Goal: Browse casually

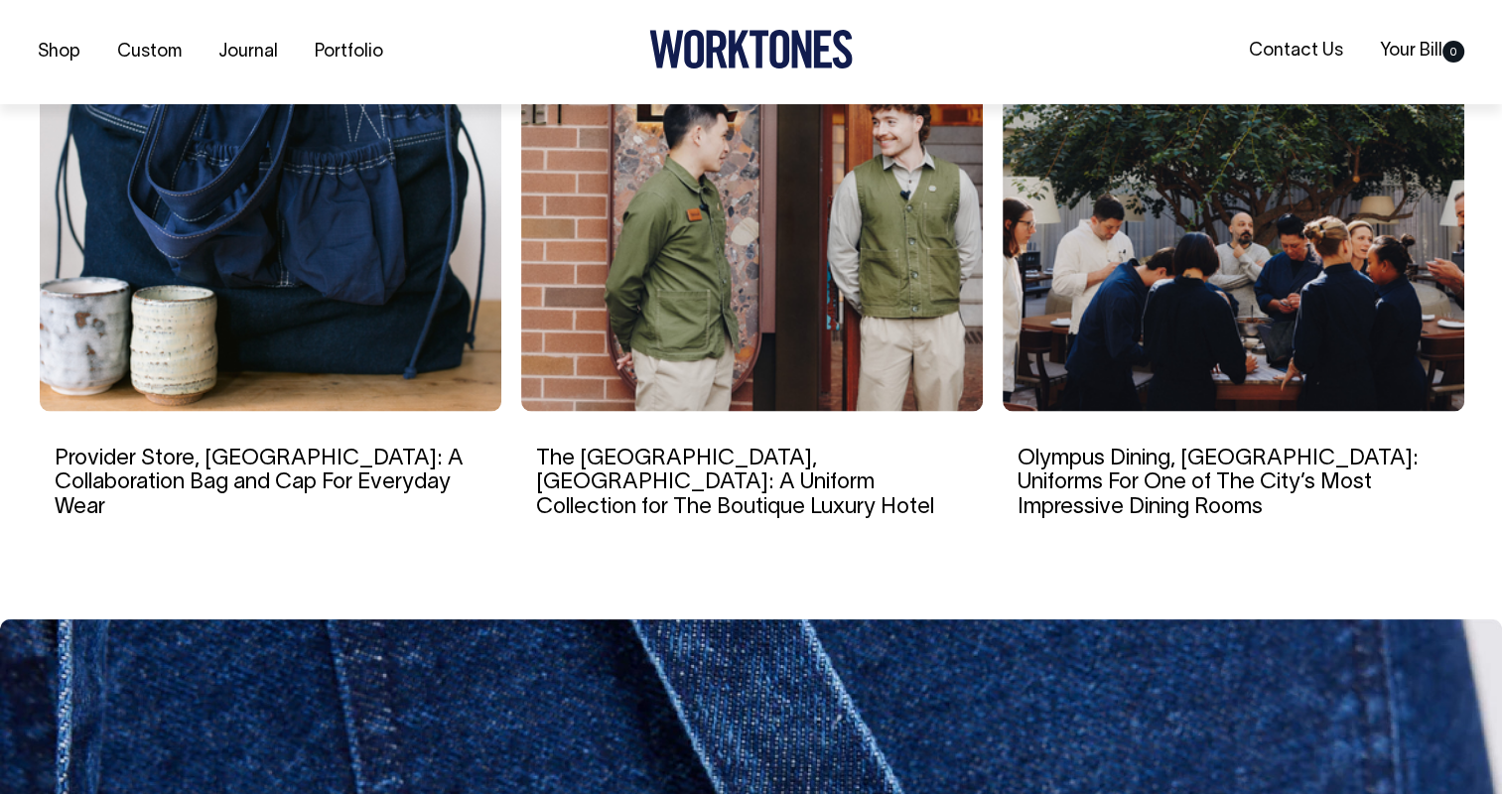
scroll to position [3573, 0]
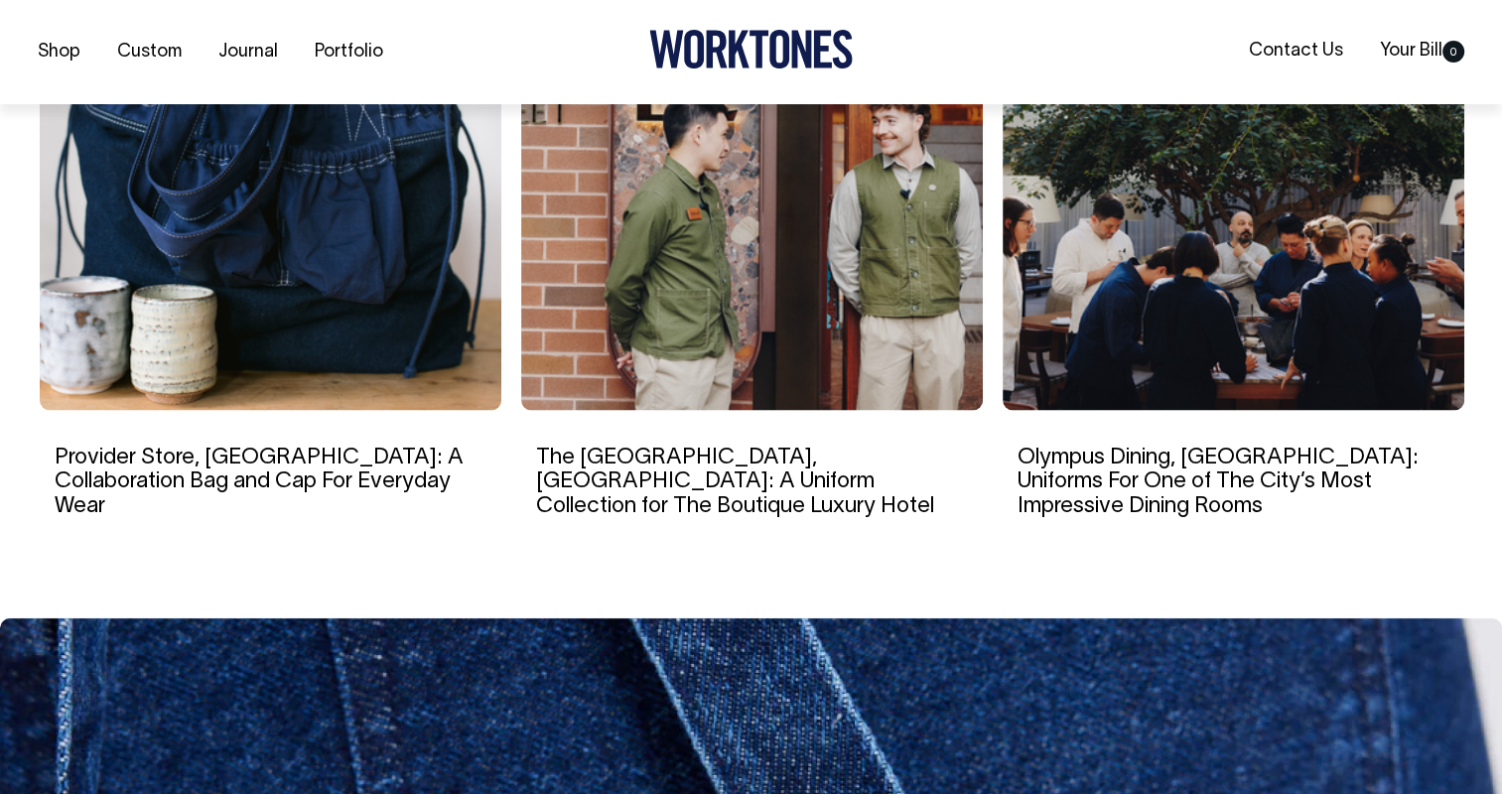
click at [797, 288] on img at bounding box center [752, 221] width 462 height 377
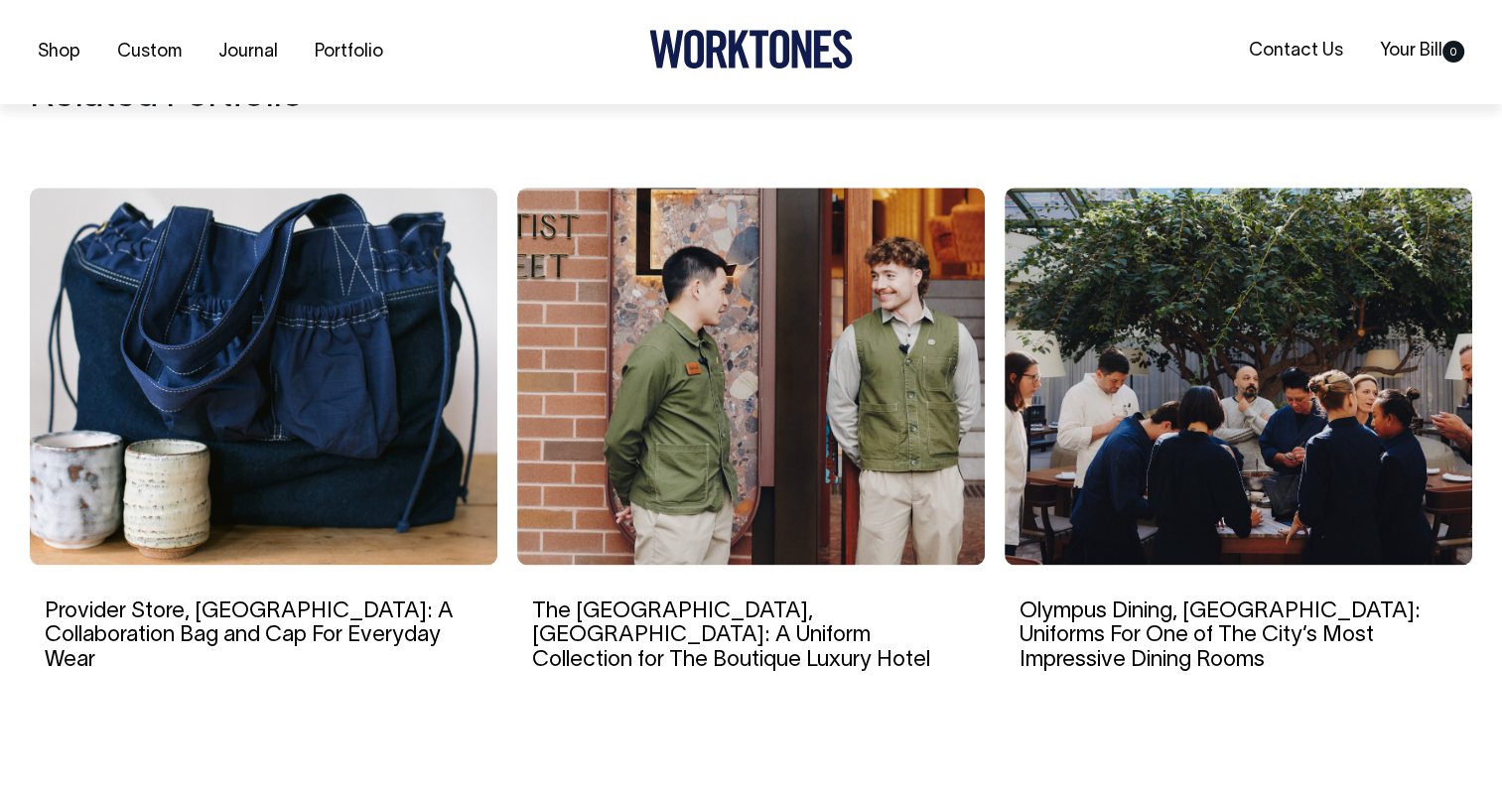
scroll to position [9826, 0]
click at [281, 399] on img at bounding box center [263, 375] width 467 height 377
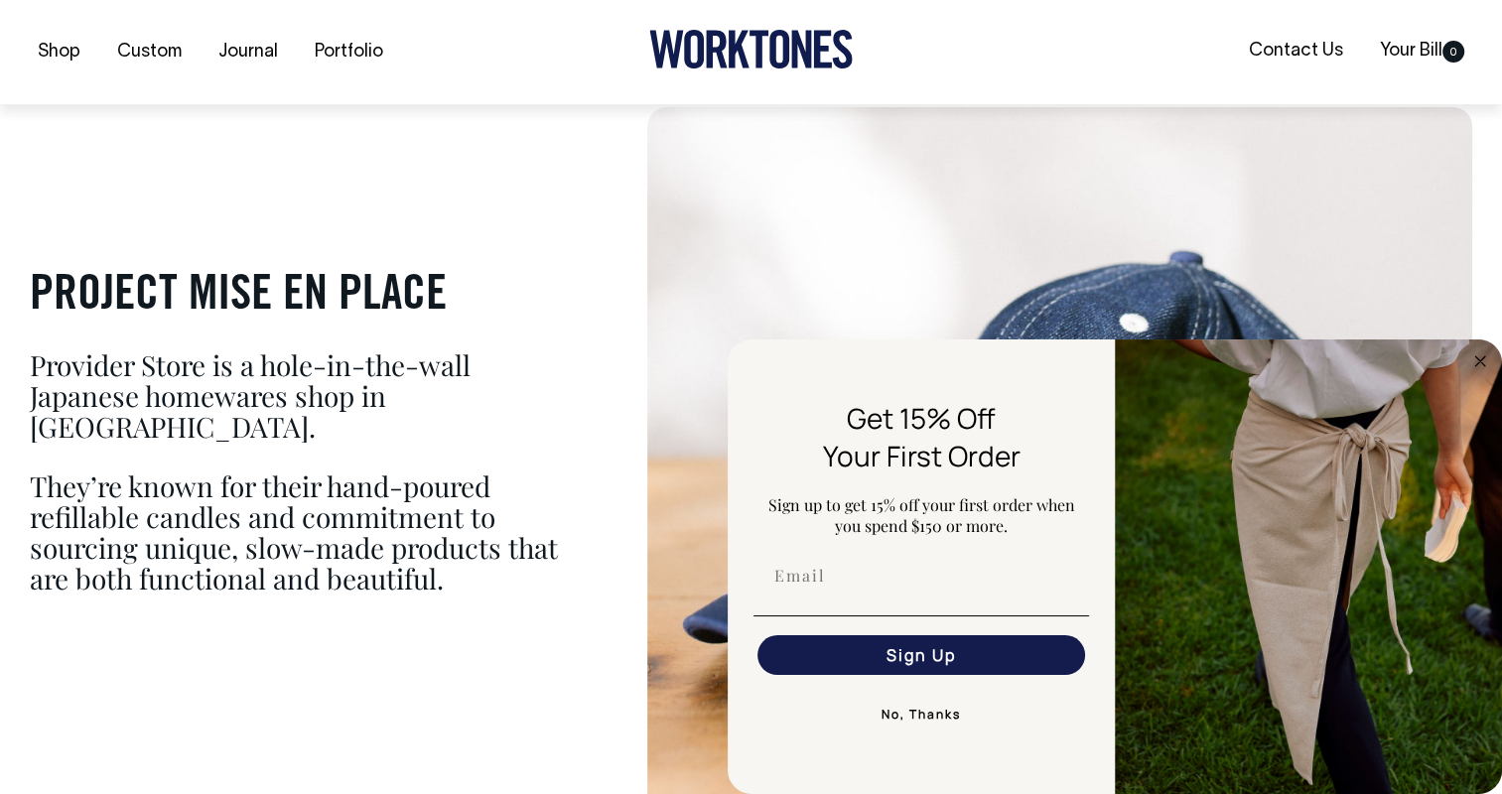
scroll to position [1191, 0]
click at [1477, 351] on circle "Close dialog" at bounding box center [1480, 360] width 23 height 23
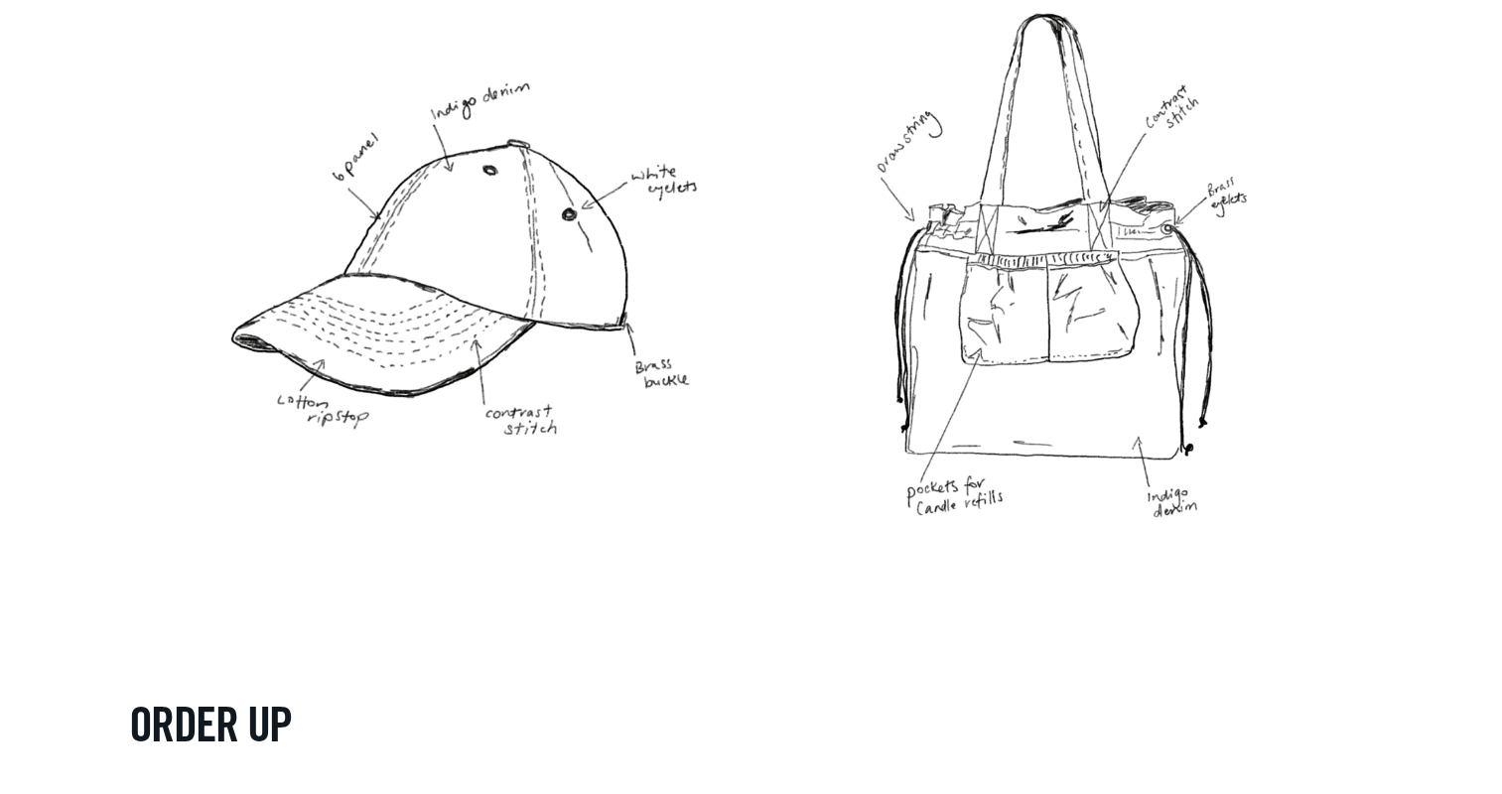
scroll to position [4367, 0]
